Goal: Information Seeking & Learning: Compare options

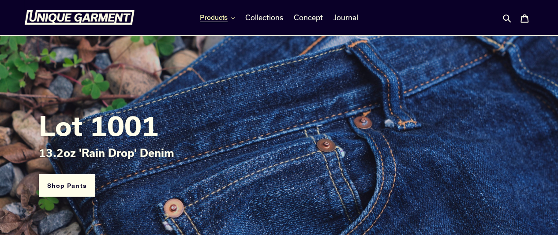
click at [221, 16] on span "Products" at bounding box center [214, 17] width 28 height 9
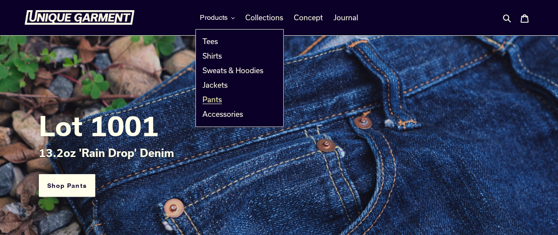
click at [206, 99] on span "Pants" at bounding box center [211, 99] width 19 height 9
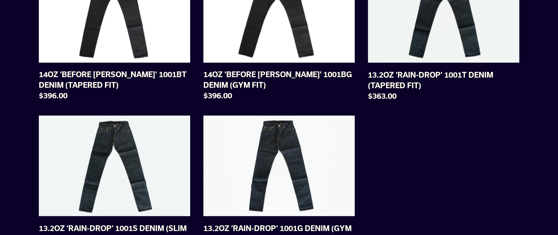
scroll to position [148, 0]
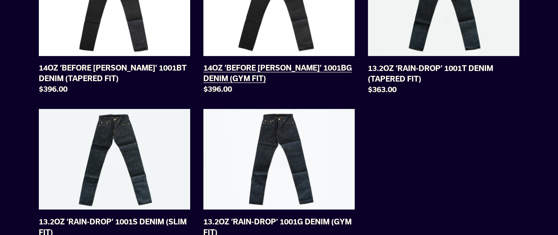
click at [306, 68] on link "14OZ ‘BEFORE DAWN’ 1001BG DENIM (GYM FIT)" at bounding box center [278, 26] width 151 height 143
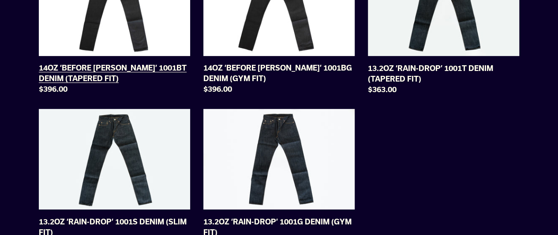
click at [133, 53] on link "14OZ ‘BEFORE DAWN’ 1001BT DENIM (TAPERED FIT)" at bounding box center [114, 26] width 151 height 143
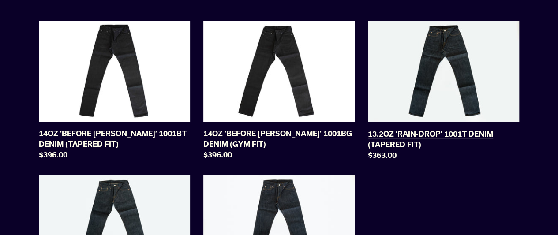
scroll to position [83, 0]
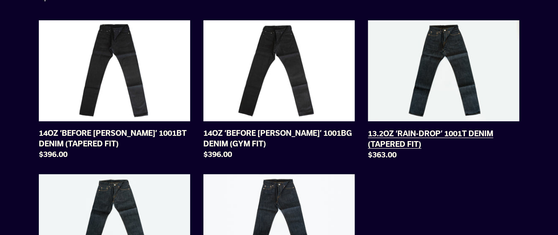
click at [500, 82] on link "13.2OZ ‘RAIN-DROP’ 1001T DENIM (TAPERED FIT)" at bounding box center [443, 91] width 151 height 143
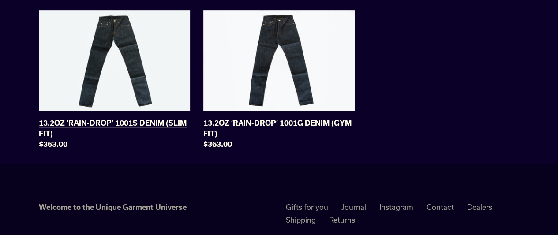
scroll to position [250, 0]
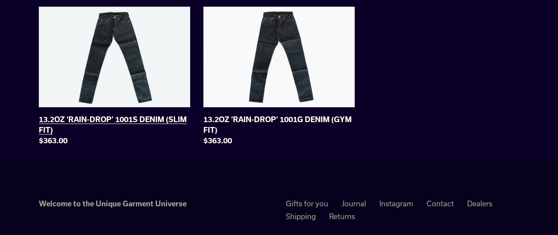
click at [159, 90] on link "13.2OZ ‘RAIN-DROP’ 1001S DENIM (SLIM FIT)" at bounding box center [114, 78] width 151 height 143
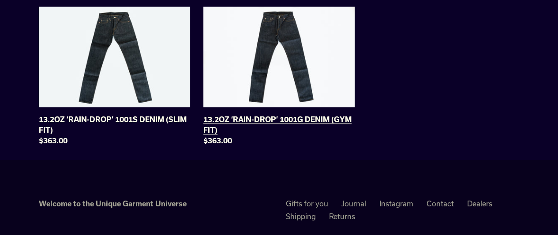
click at [328, 78] on link "13.2OZ ‘RAIN-DROP’ 1001G DENIM (GYM FIT)" at bounding box center [278, 78] width 151 height 143
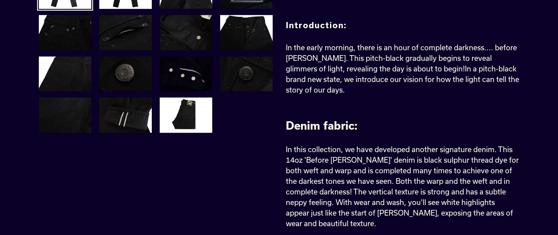
scroll to position [267, 0]
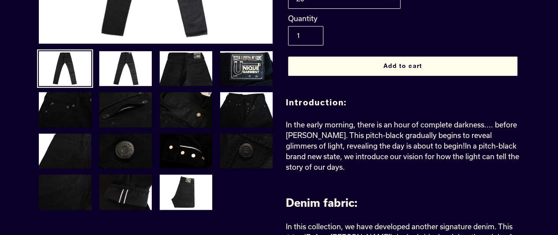
scroll to position [190, 0]
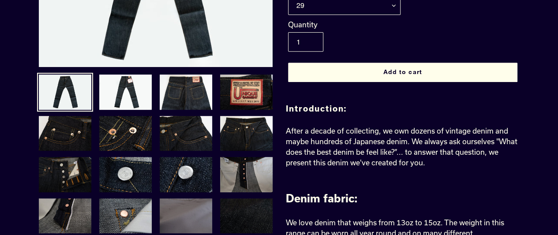
scroll to position [165, 0]
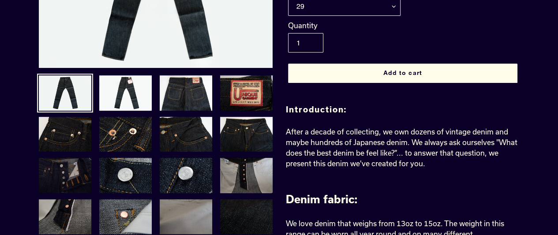
click at [78, 168] on img at bounding box center [65, 175] width 54 height 37
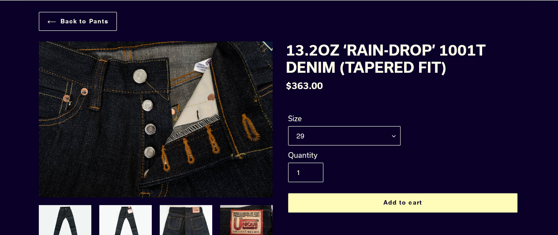
scroll to position [0, 0]
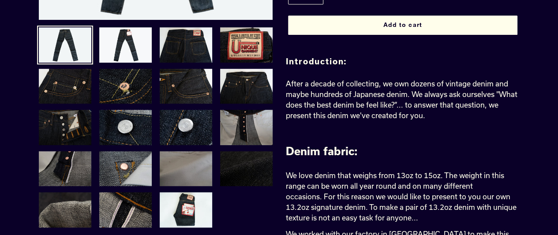
scroll to position [215, 0]
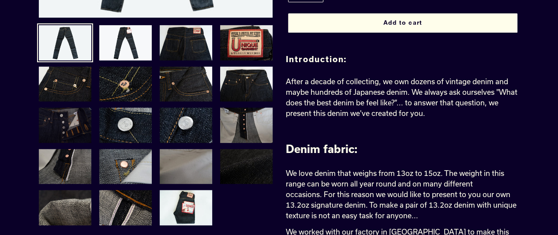
click at [85, 127] on img at bounding box center [65, 125] width 54 height 37
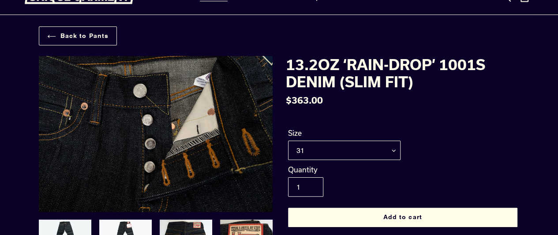
scroll to position [20, 0]
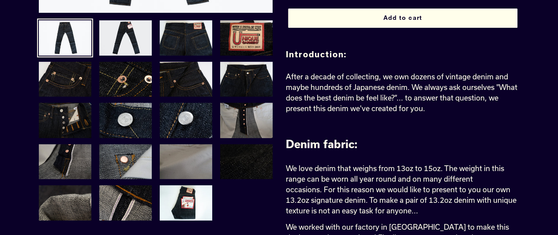
scroll to position [220, 0]
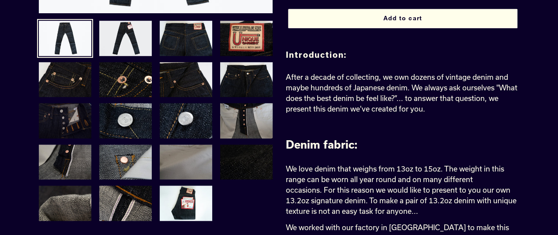
click at [70, 109] on img at bounding box center [65, 120] width 54 height 37
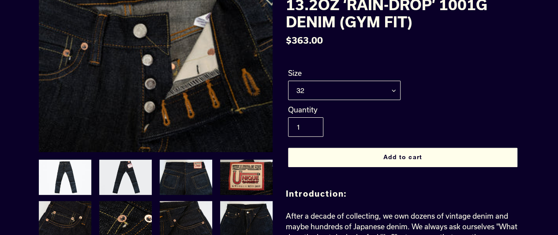
scroll to position [0, 0]
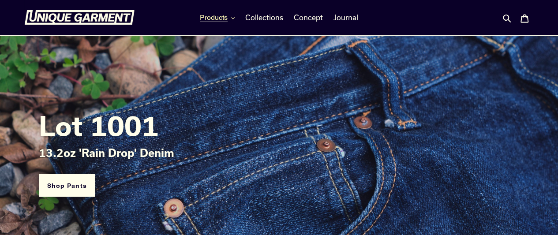
click at [220, 22] on button "Products" at bounding box center [217, 17] width 44 height 13
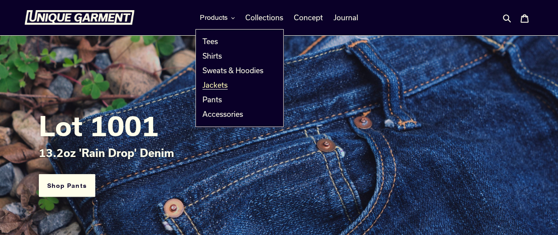
click at [215, 84] on span "Jackets" at bounding box center [214, 85] width 25 height 9
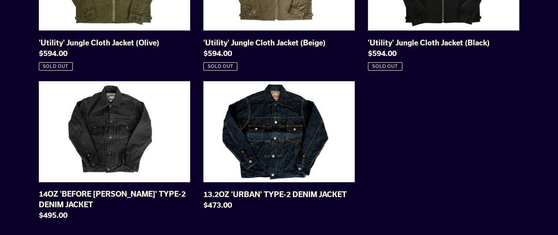
scroll to position [328, 0]
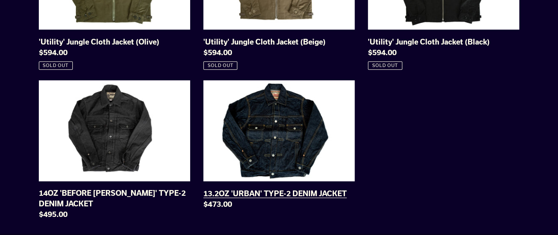
click at [276, 134] on link "13.2OZ 'URBAN' TYPE-2 DENIM JACKET" at bounding box center [278, 146] width 151 height 132
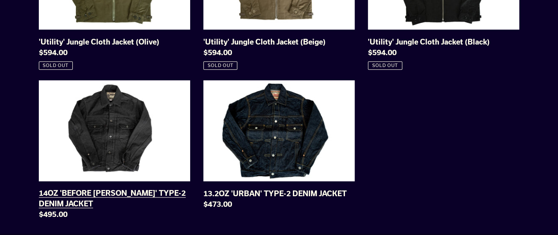
click at [121, 135] on link "14OZ 'BEFORE DAWN' TYPE-2 DENIM JACKET" at bounding box center [114, 151] width 151 height 143
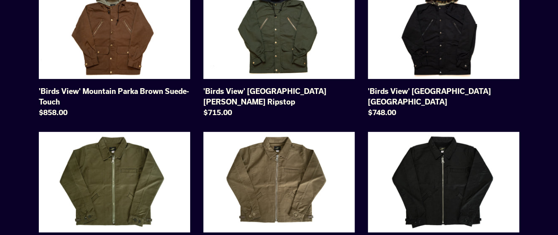
scroll to position [0, 0]
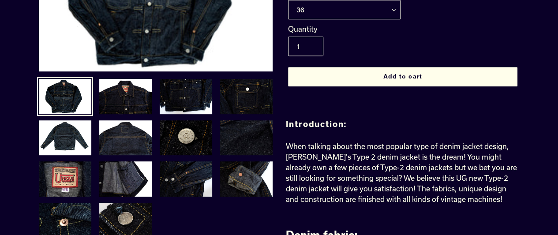
scroll to position [162, 0]
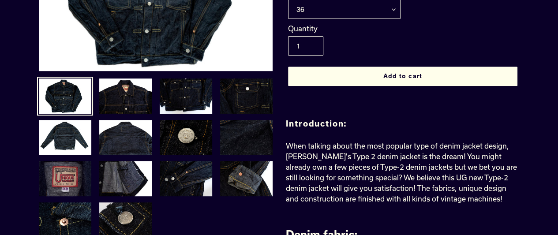
click at [83, 184] on img at bounding box center [65, 178] width 54 height 37
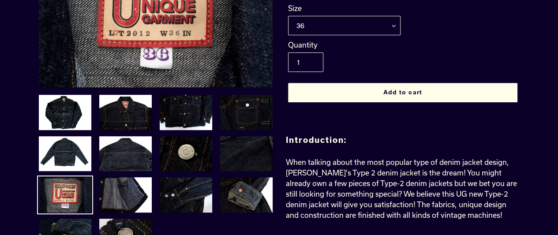
scroll to position [138, 0]
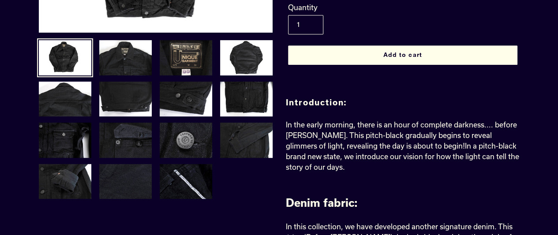
scroll to position [202, 0]
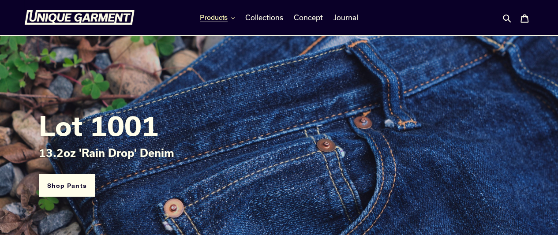
click at [228, 13] on span "Products" at bounding box center [214, 17] width 28 height 9
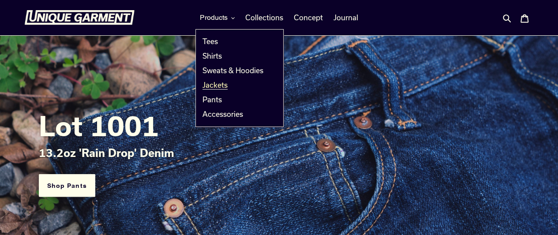
click at [213, 82] on span "Jackets" at bounding box center [214, 85] width 25 height 9
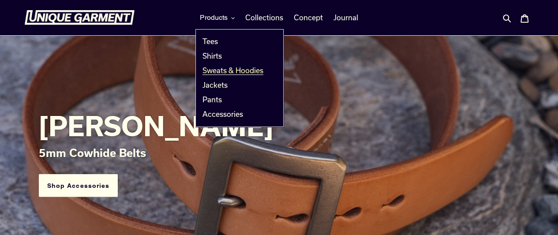
click at [217, 76] on link "Sweats & Hoodies" at bounding box center [233, 70] width 74 height 15
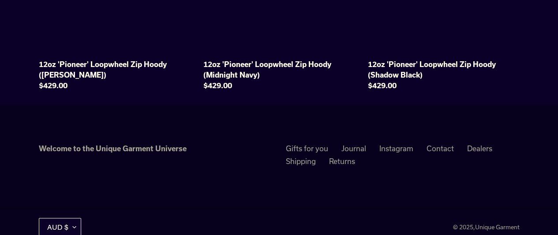
scroll to position [631, 0]
